Goal: Task Accomplishment & Management: Use online tool/utility

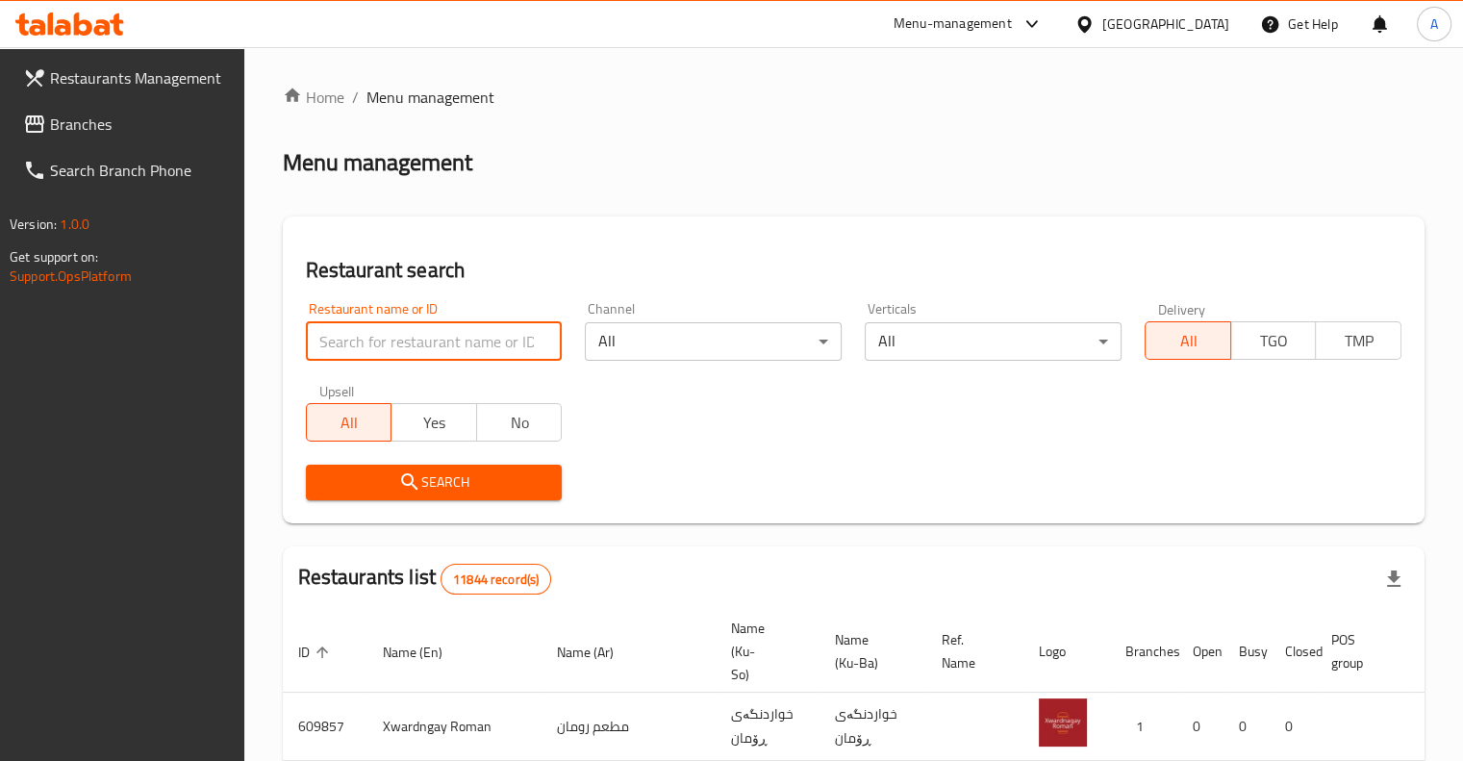
click at [399, 334] on input "search" at bounding box center [434, 341] width 257 height 38
paste input "[PERSON_NAME] W Znoud Al Sit [PERSON_NAME]"
click button "Search" at bounding box center [434, 483] width 257 height 36
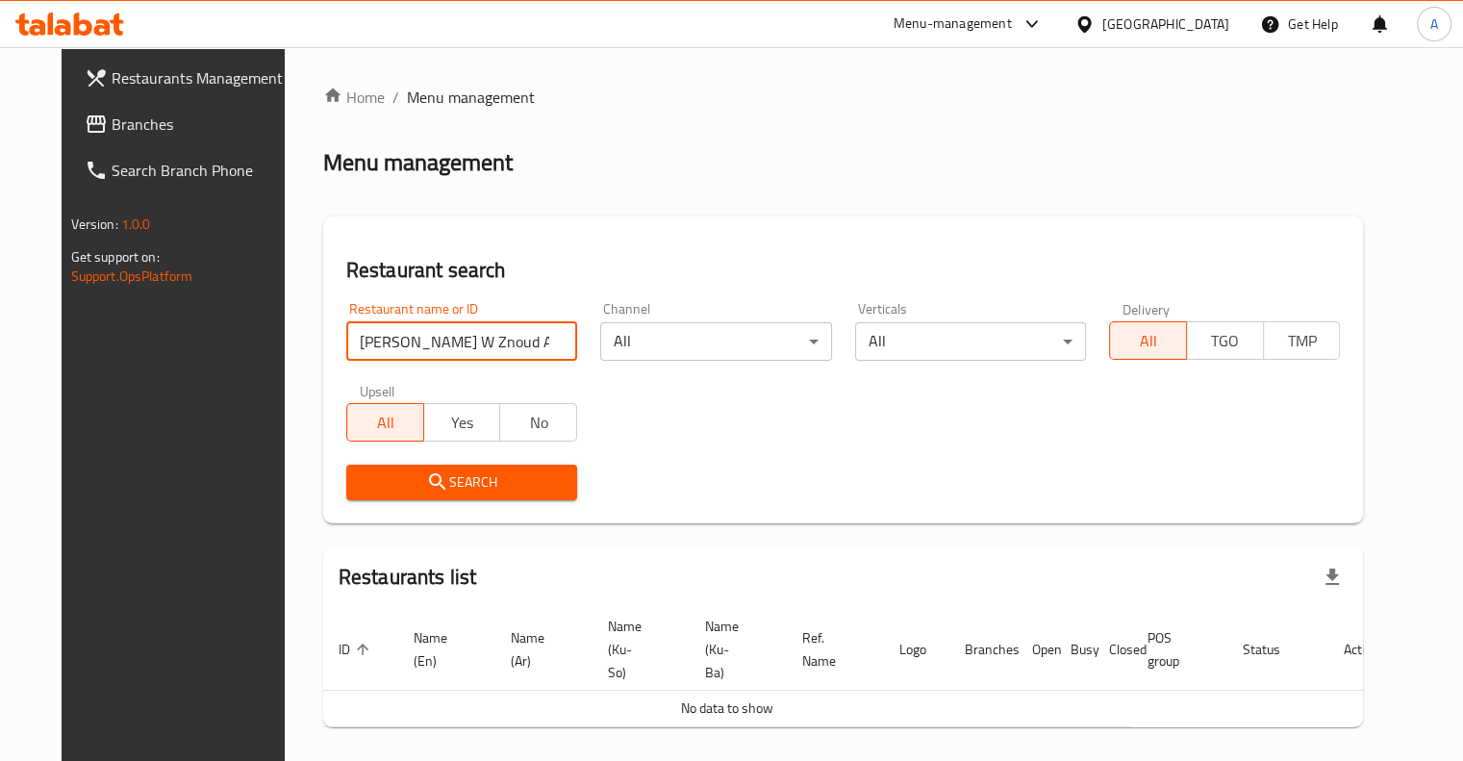
scroll to position [46, 0]
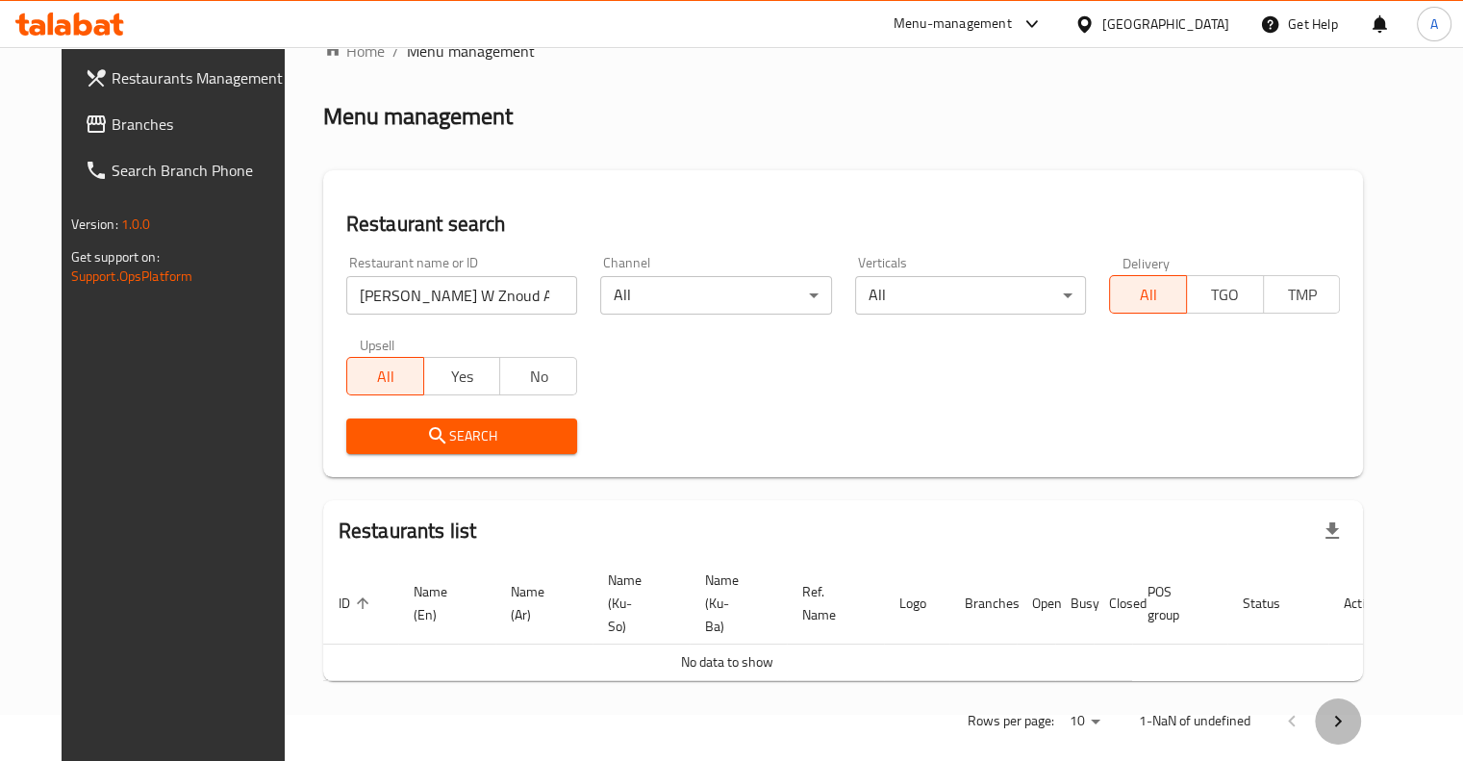
click at [1350, 710] on icon "Next page" at bounding box center [1338, 721] width 23 height 23
click at [529, 298] on input "[PERSON_NAME] W Znoud Al Sit [PERSON_NAME]" at bounding box center [461, 295] width 231 height 38
type input "[PERSON_NAME] W Znoud Al Sit"
click button "Search" at bounding box center [461, 436] width 231 height 36
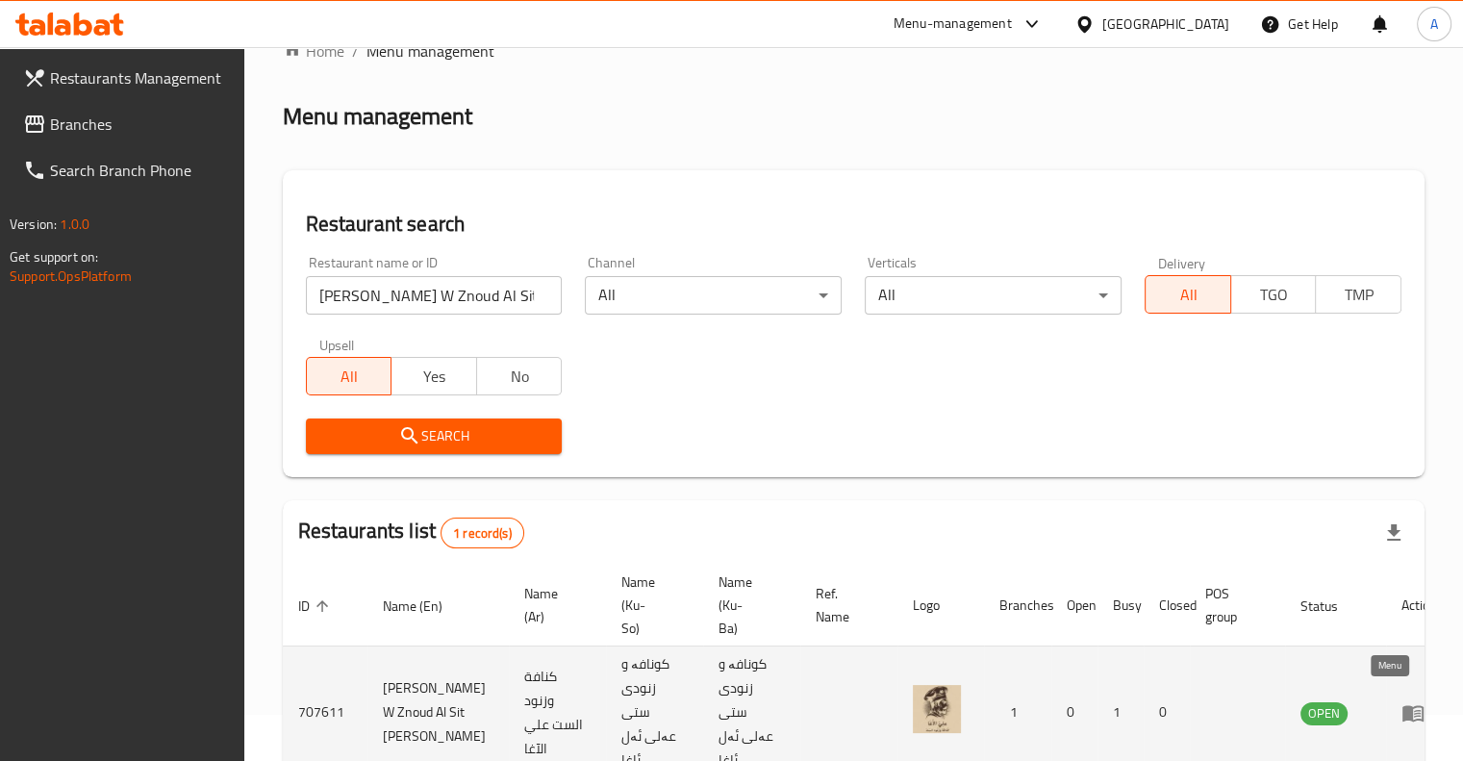
click at [1402, 703] on icon "enhanced table" at bounding box center [1413, 712] width 23 height 23
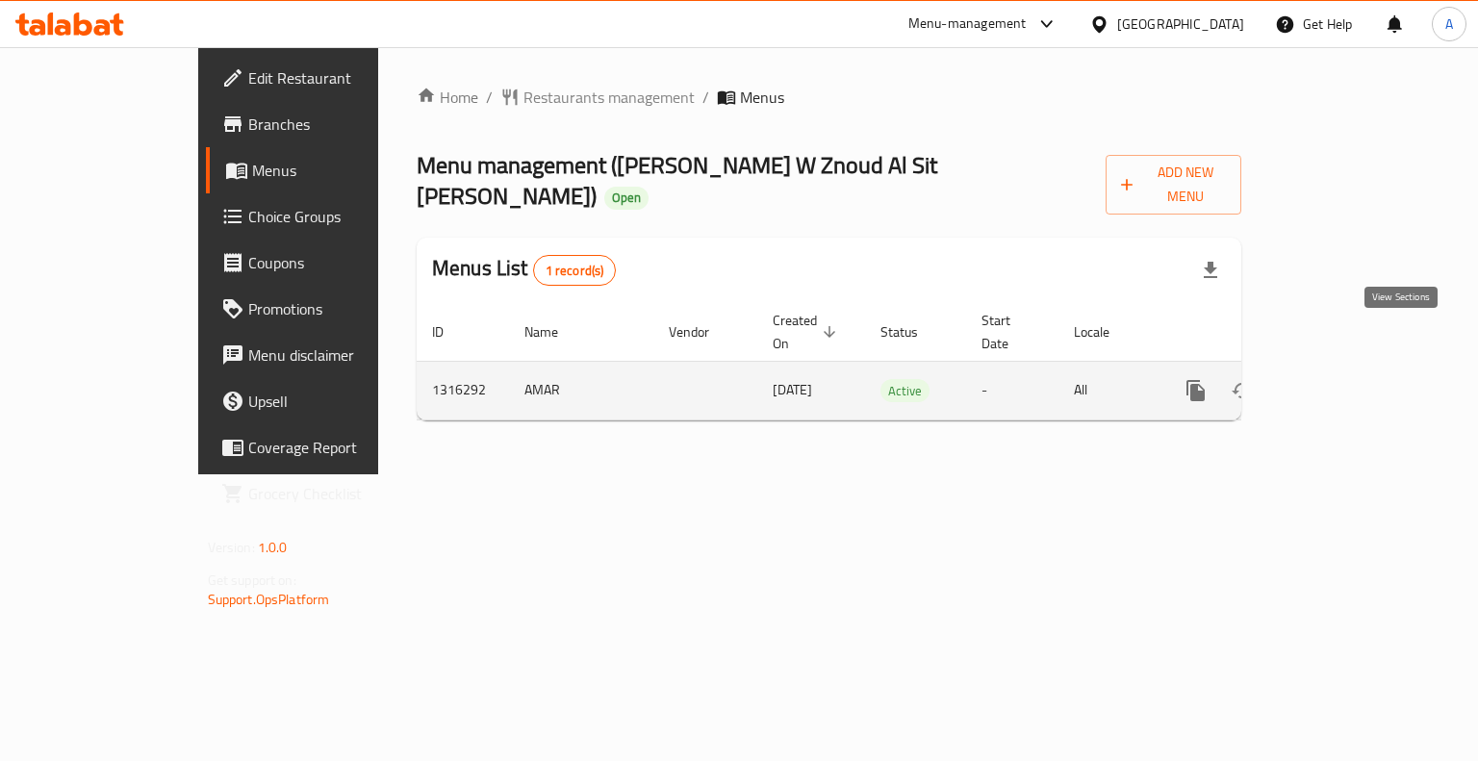
click at [1343, 382] on icon "enhanced table" at bounding box center [1334, 390] width 17 height 17
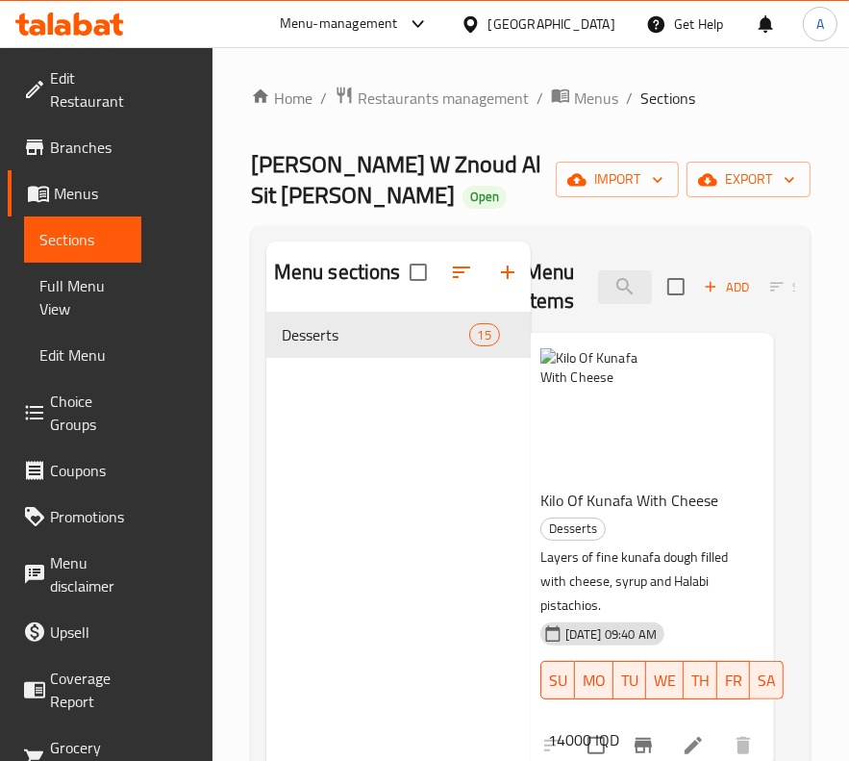
scroll to position [0, 22]
click at [562, 380] on icon "upload picture" at bounding box center [566, 374] width 19 height 17
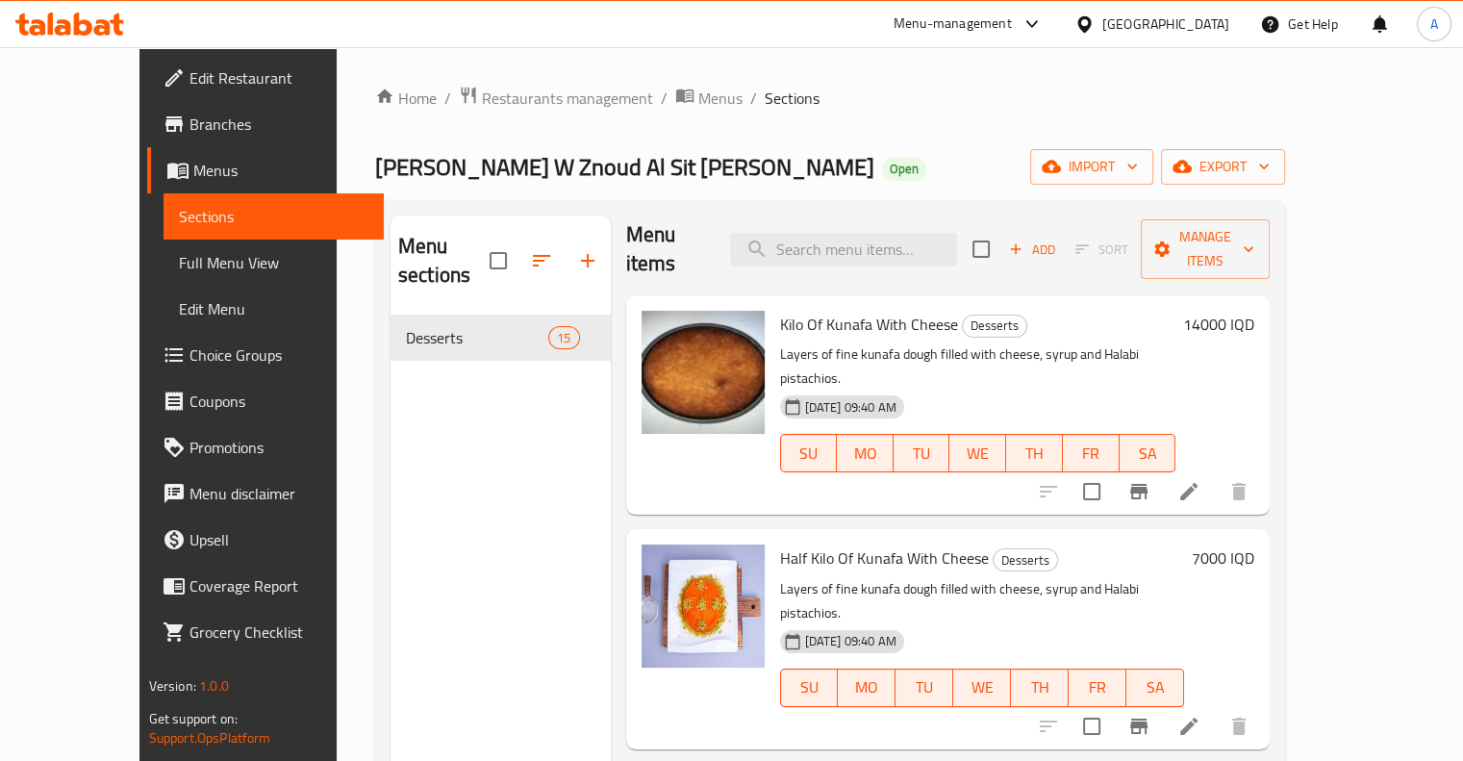
scroll to position [0, 0]
